Goal: Browse casually

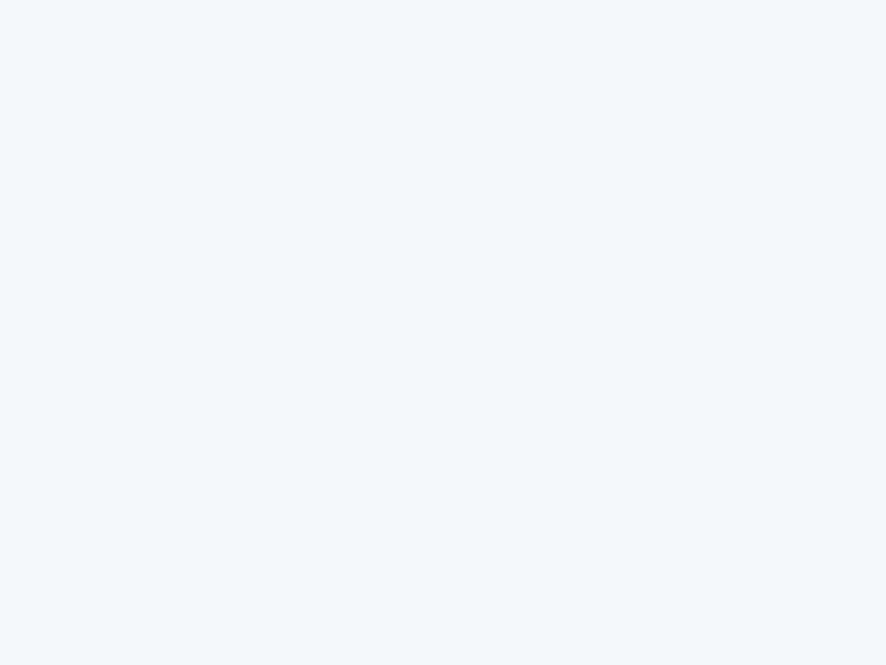
click at [443, 332] on div at bounding box center [443, 332] width 886 height 665
